Goal: Transaction & Acquisition: Purchase product/service

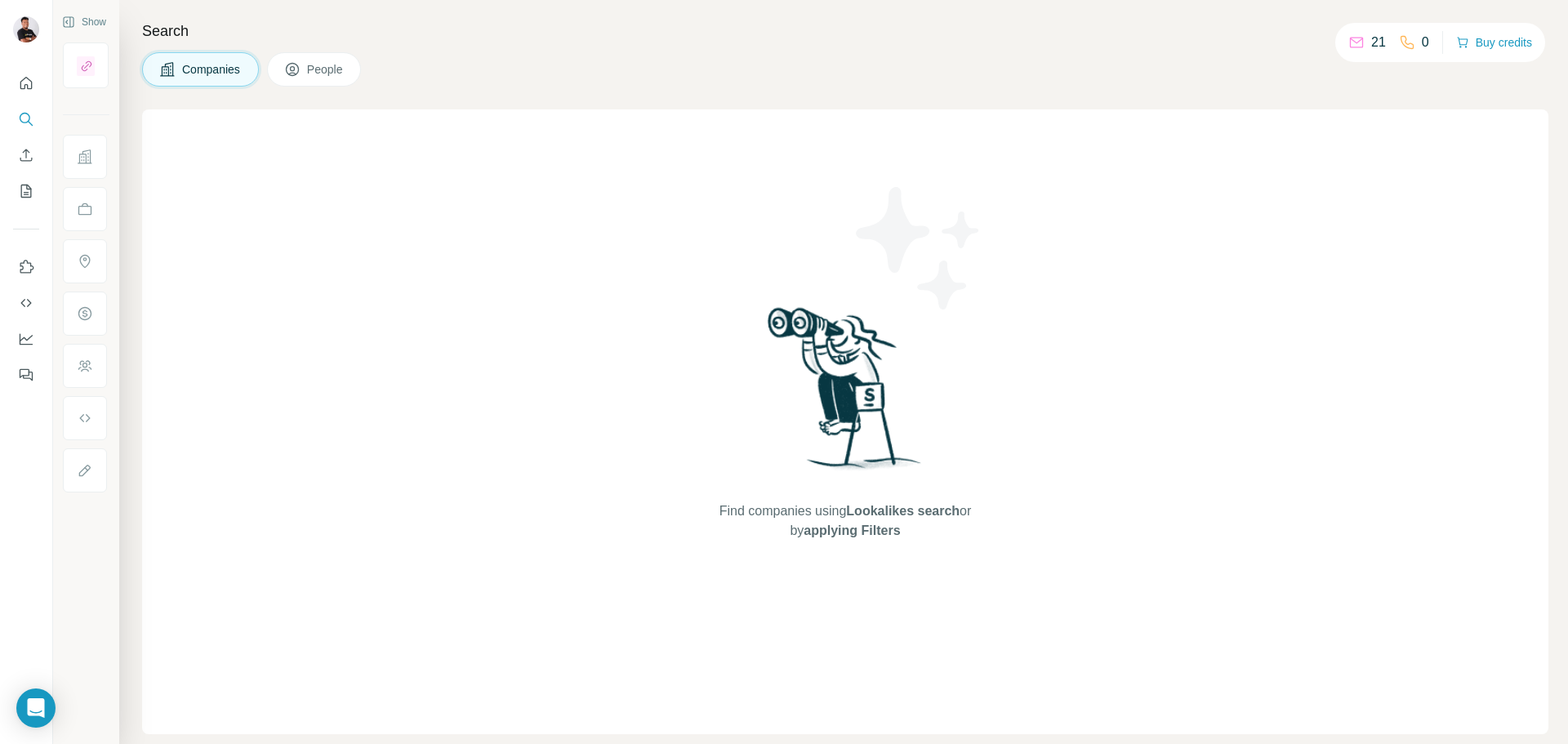
click at [1364, 42] on div "21" at bounding box center [1366, 42] width 37 height 19
click at [1490, 46] on button "Buy credits" at bounding box center [1493, 42] width 76 height 23
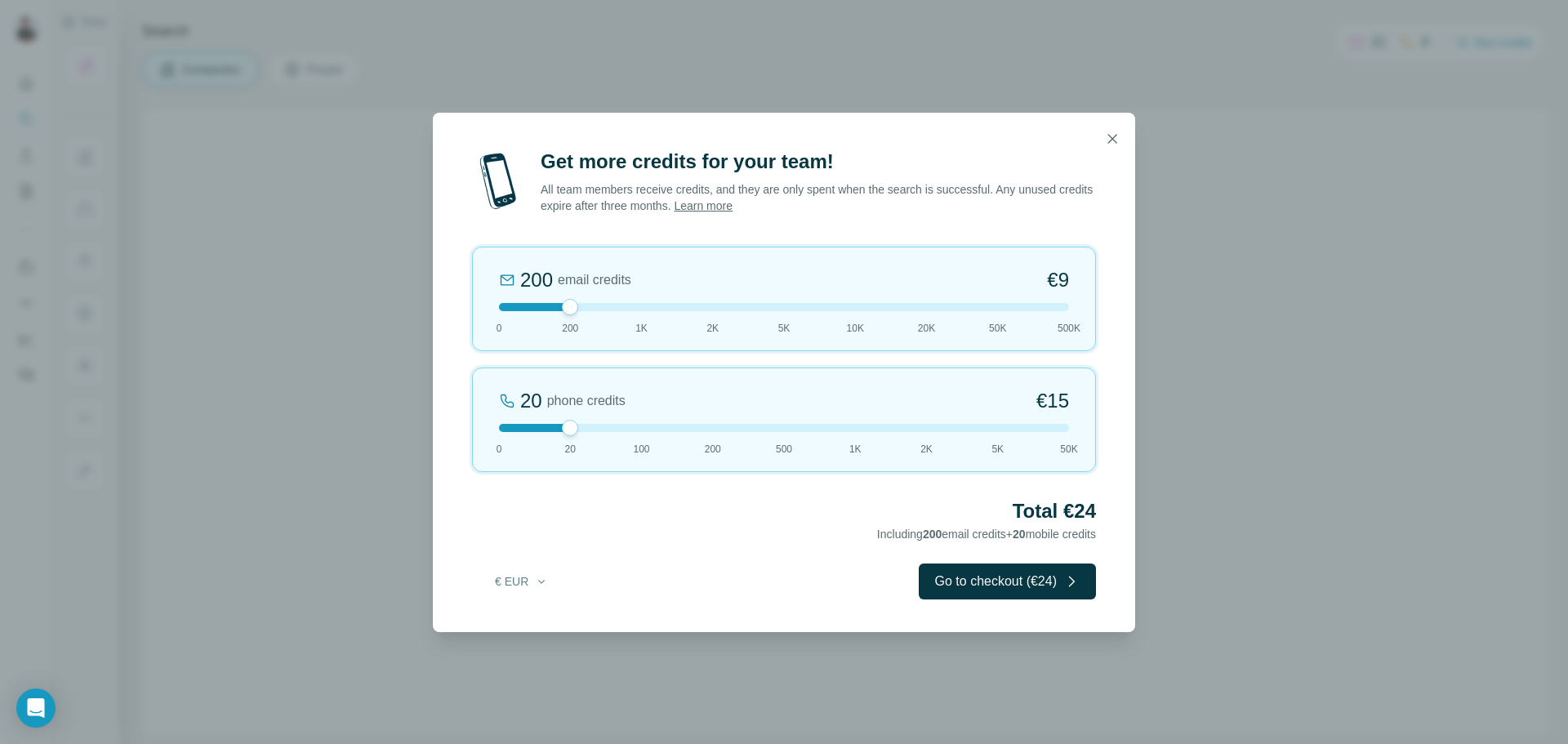
drag, startPoint x: 571, startPoint y: 308, endPoint x: 553, endPoint y: 314, distance: 19.0
click at [553, 314] on div "200 email credits €9 0 200 1K 2K 5K 10K 20K 50K 500K" at bounding box center [784, 299] width 624 height 104
drag, startPoint x: 574, startPoint y: 424, endPoint x: 501, endPoint y: 425, distance: 73.0
click at [501, 425] on div at bounding box center [499, 428] width 16 height 16
click at [999, 578] on button "Go to checkout (€9)" at bounding box center [1010, 581] width 171 height 36
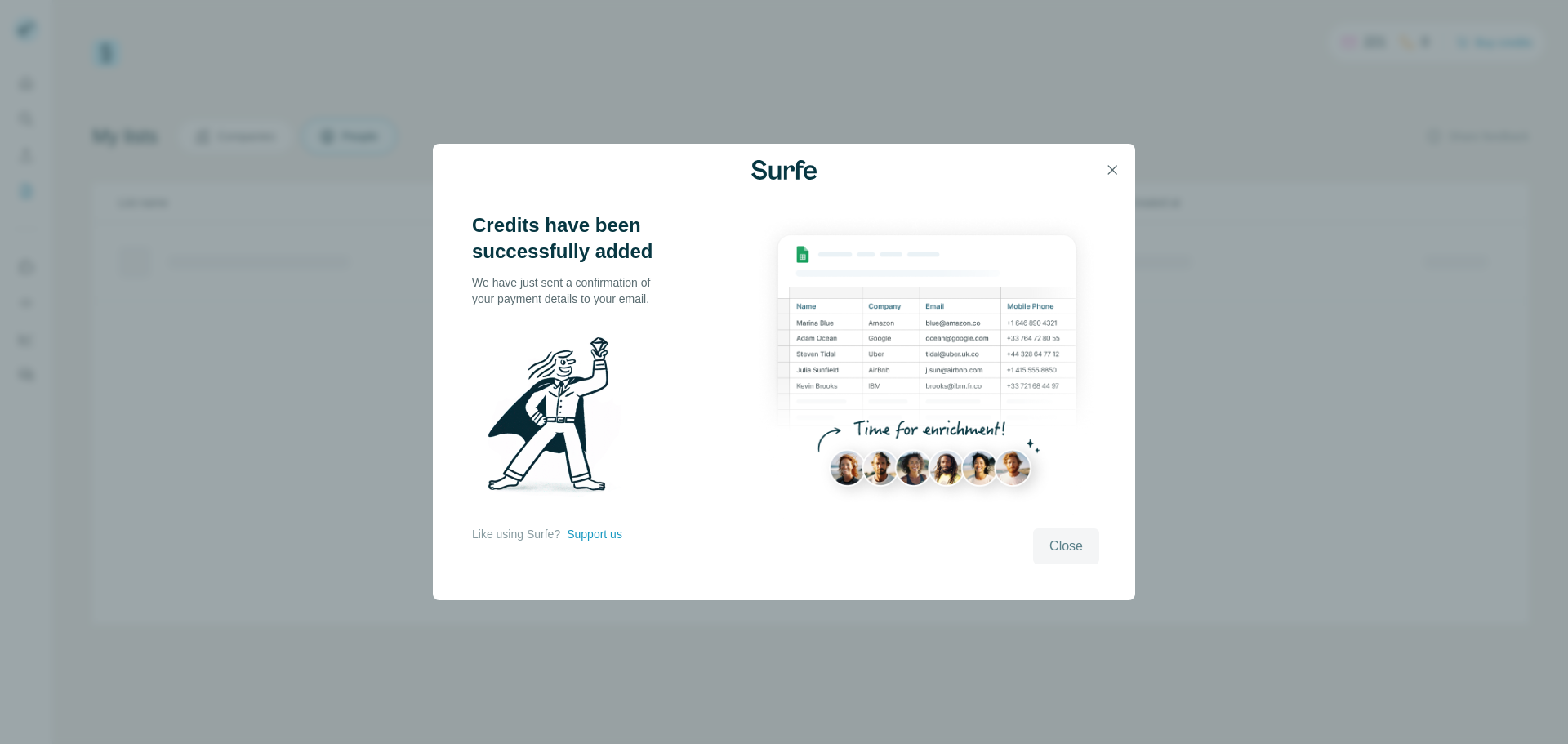
click at [1076, 551] on span "Close" at bounding box center [1066, 545] width 34 height 19
